Goal: Transaction & Acquisition: Purchase product/service

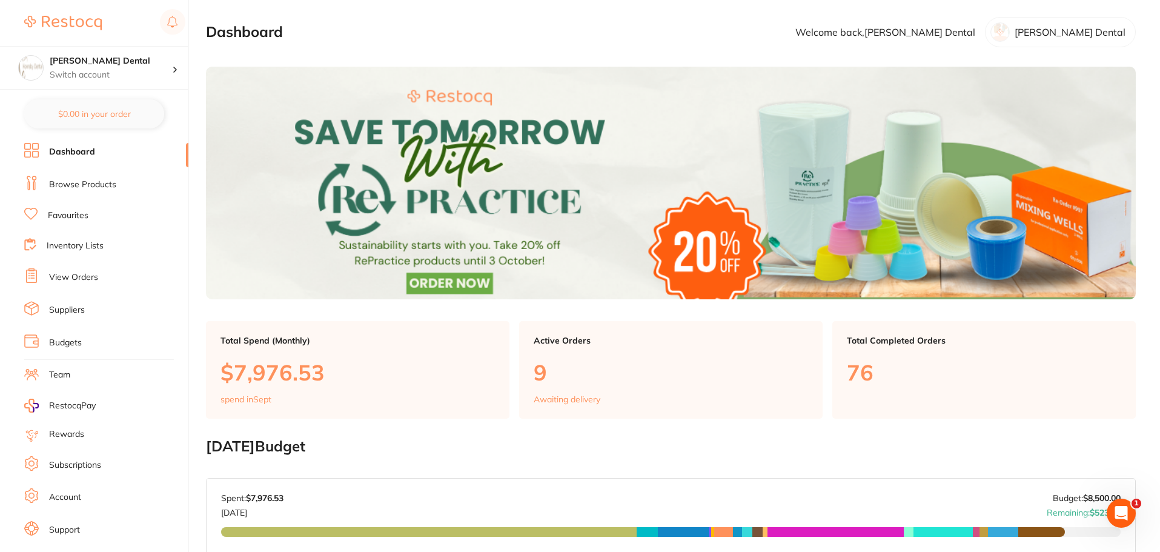
click at [107, 182] on link "Browse Products" at bounding box center [82, 185] width 67 height 12
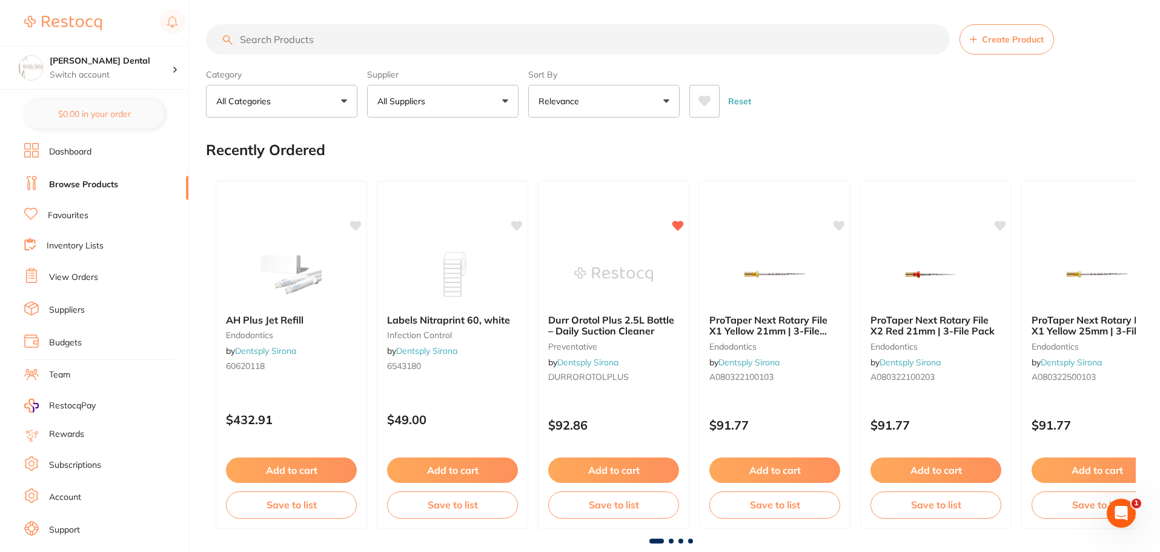
click at [354, 49] on input "search" at bounding box center [578, 39] width 744 height 30
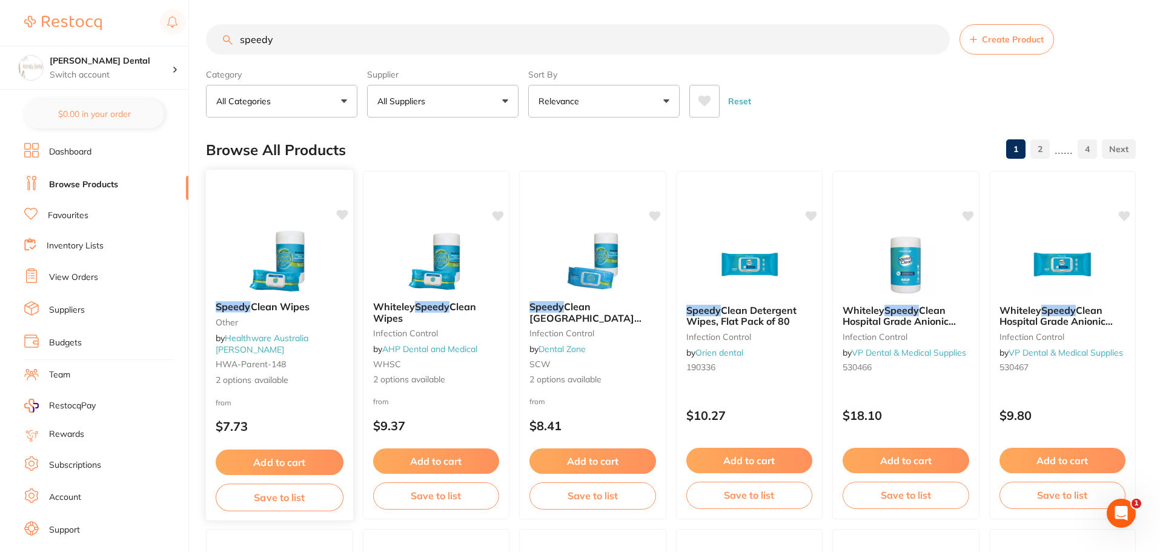
type input "speedy"
click at [265, 258] on img at bounding box center [279, 260] width 79 height 61
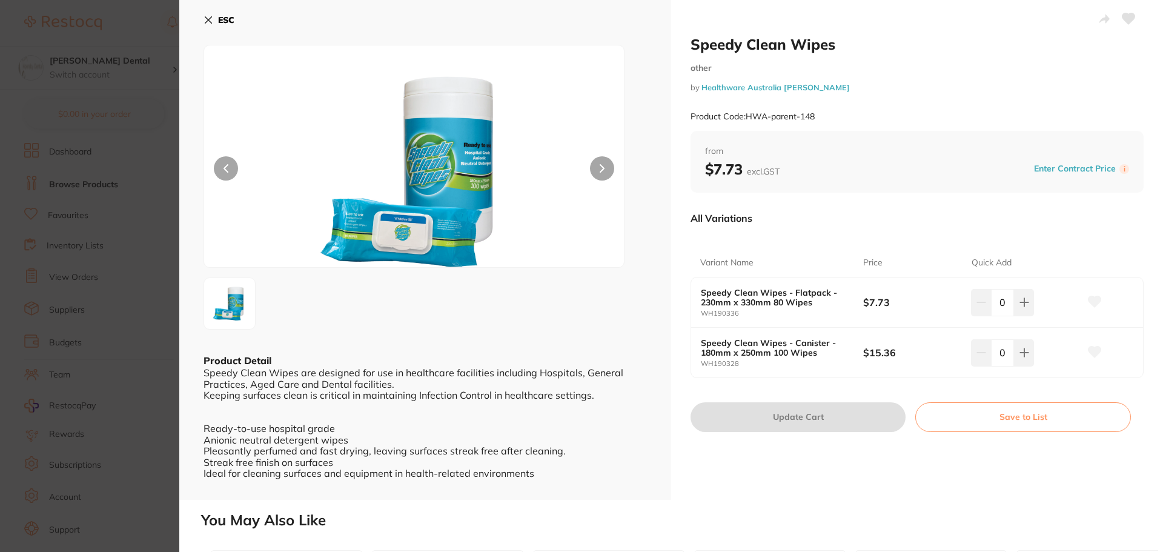
click at [207, 21] on icon at bounding box center [208, 20] width 7 height 7
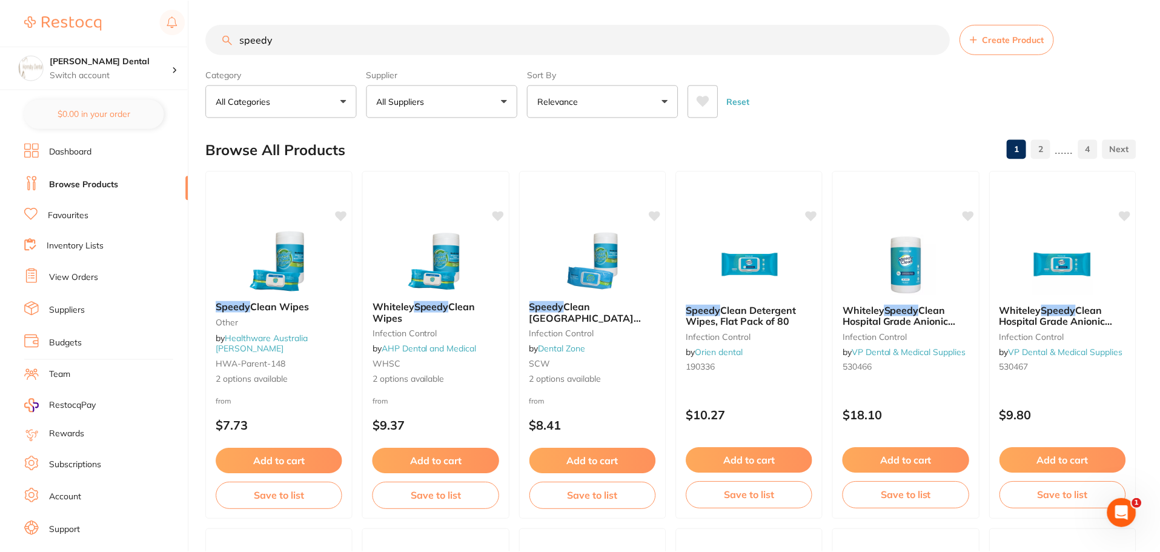
scroll to position [1, 0]
click at [935, 38] on input "speedy" at bounding box center [578, 39] width 744 height 30
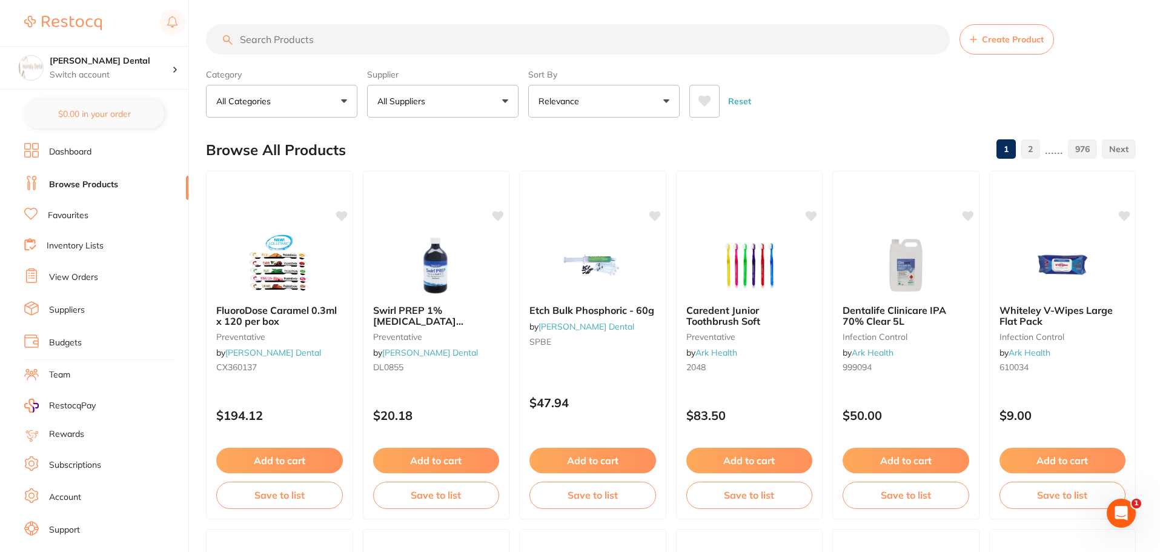
scroll to position [0, 0]
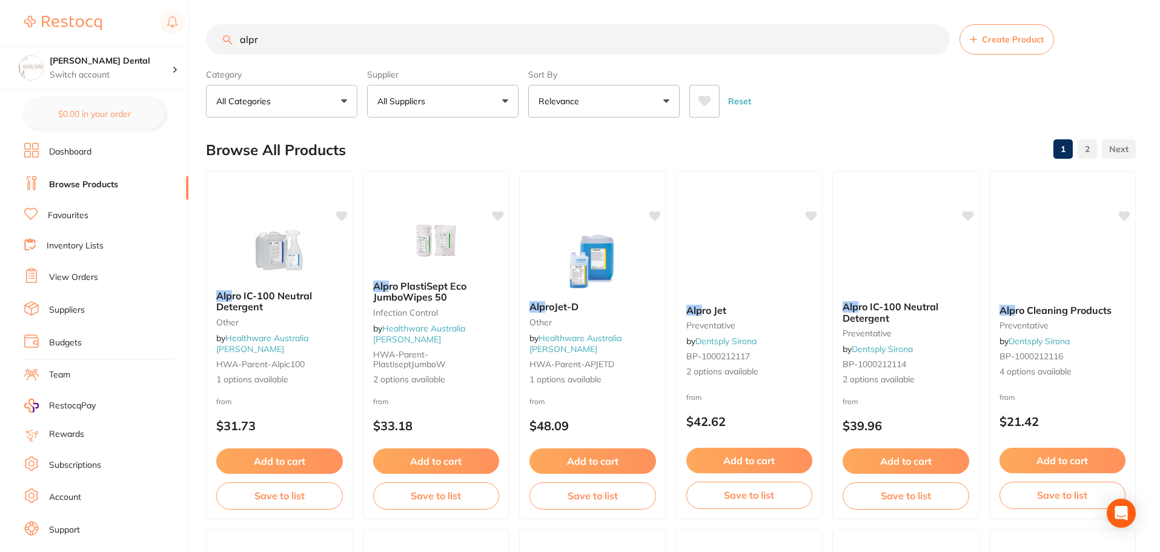
type input "alpro"
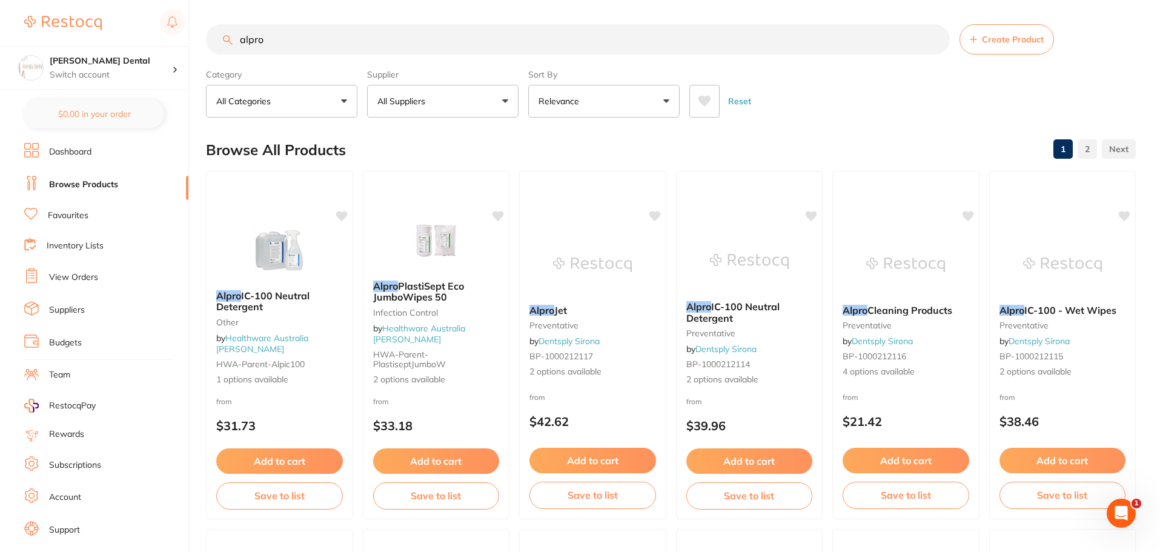
click at [935, 41] on input "alpro" at bounding box center [578, 39] width 744 height 30
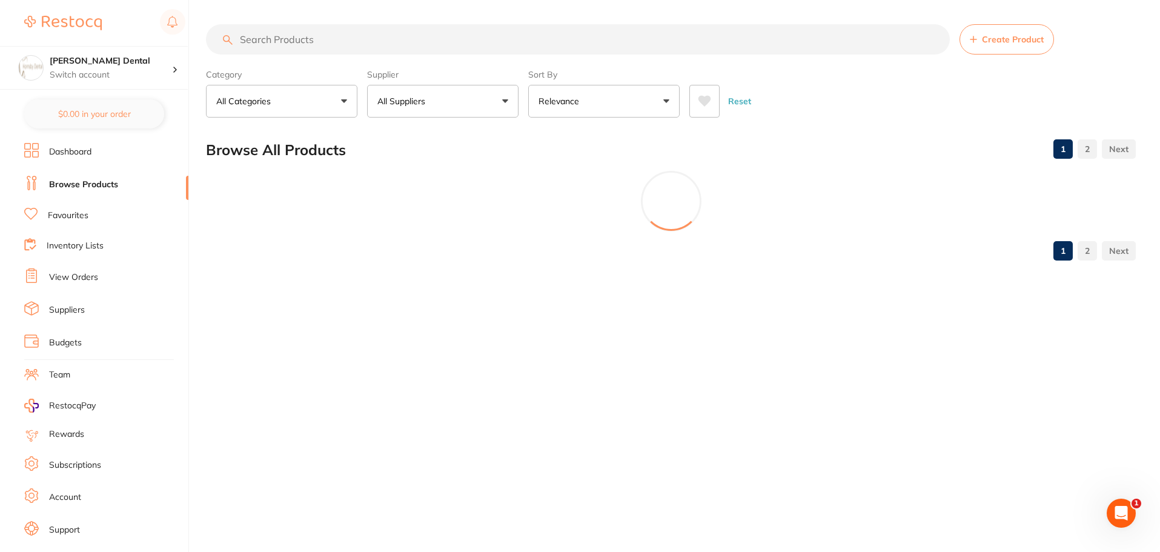
click at [316, 50] on input "search" at bounding box center [578, 39] width 744 height 30
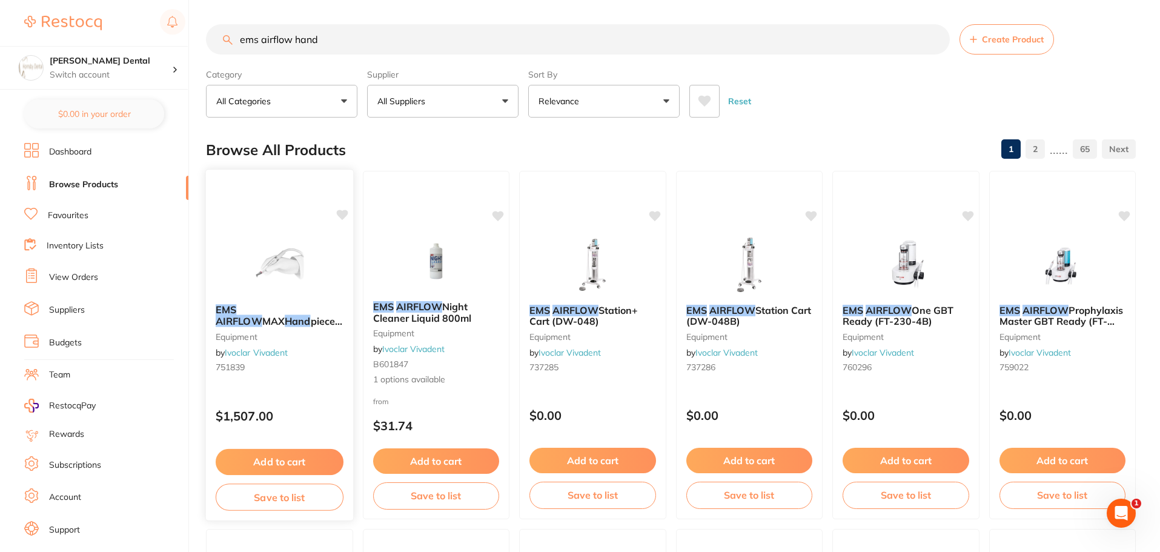
type input "ems airflow hand"
click at [298, 264] on img at bounding box center [279, 263] width 79 height 61
